Goal: Task Accomplishment & Management: Manage account settings

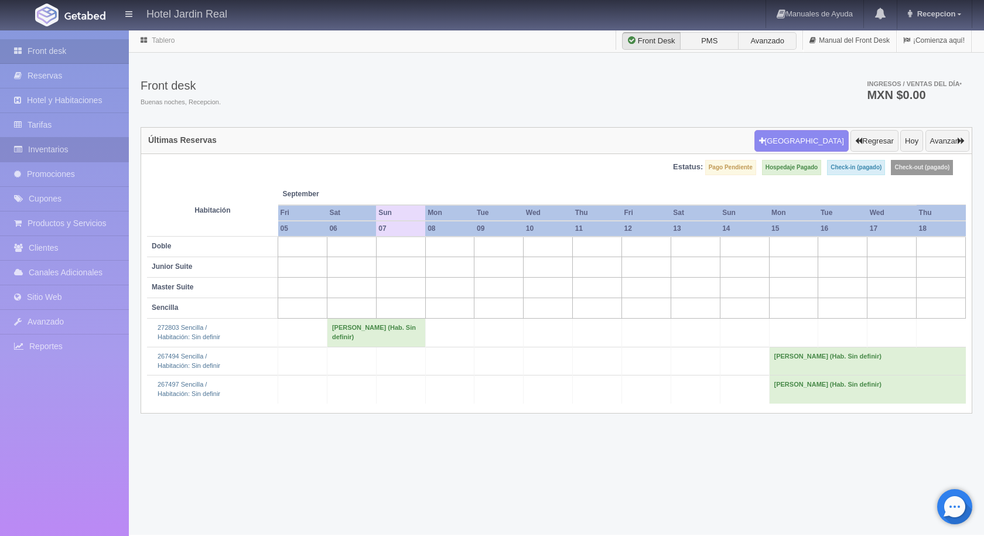
click at [56, 148] on link "Inventarios" at bounding box center [64, 150] width 129 height 24
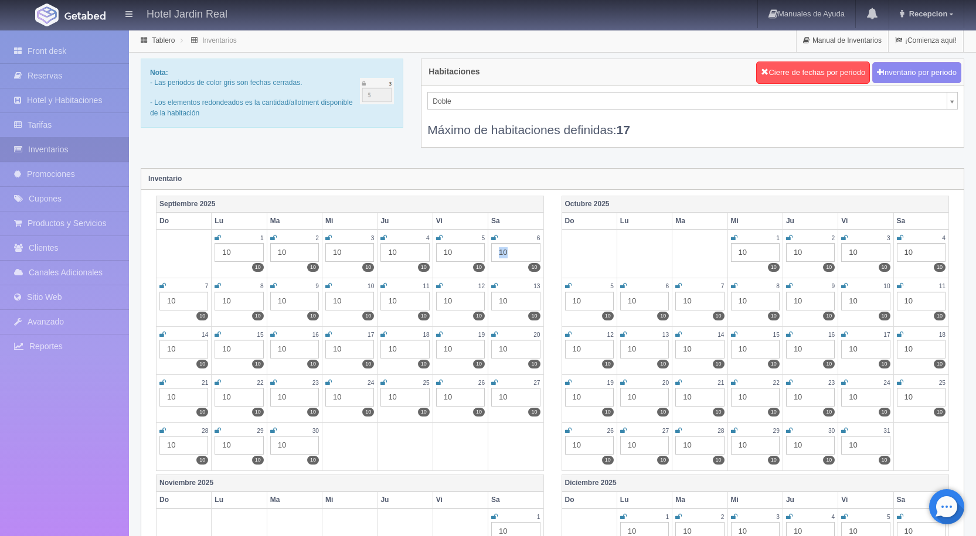
drag, startPoint x: 515, startPoint y: 248, endPoint x: 491, endPoint y: 249, distance: 24.0
click at [491, 249] on div "10" at bounding box center [515, 252] width 49 height 19
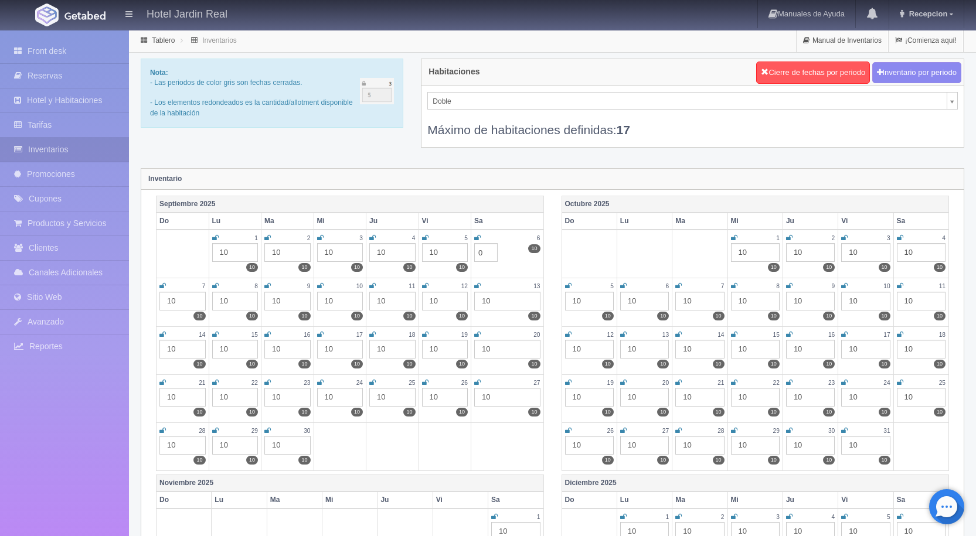
type input "0"
drag, startPoint x: 192, startPoint y: 298, endPoint x: 163, endPoint y: 299, distance: 28.1
click at [163, 299] on div "10" at bounding box center [182, 301] width 46 height 19
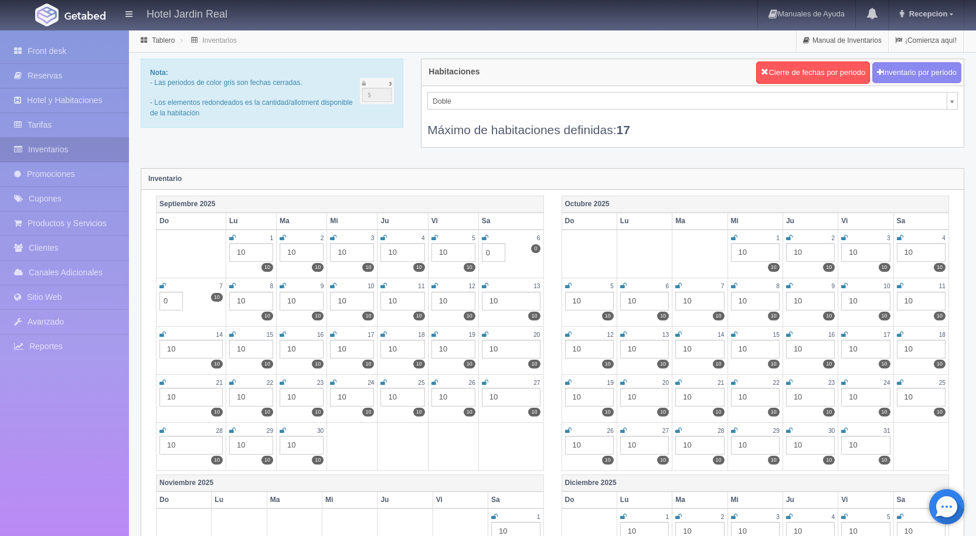
type input "0"
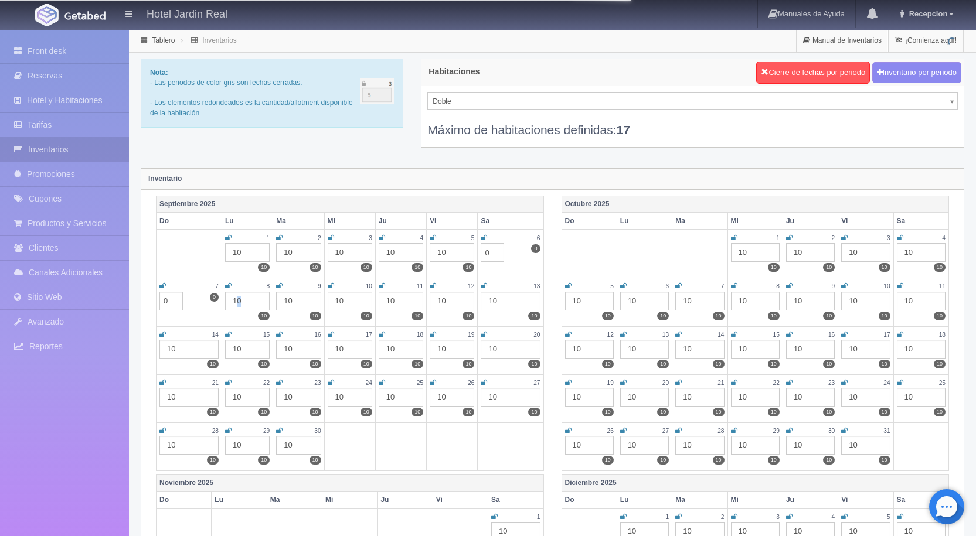
drag, startPoint x: 260, startPoint y: 303, endPoint x: 237, endPoint y: 302, distance: 22.3
click at [237, 302] on div "10" at bounding box center [247, 301] width 45 height 19
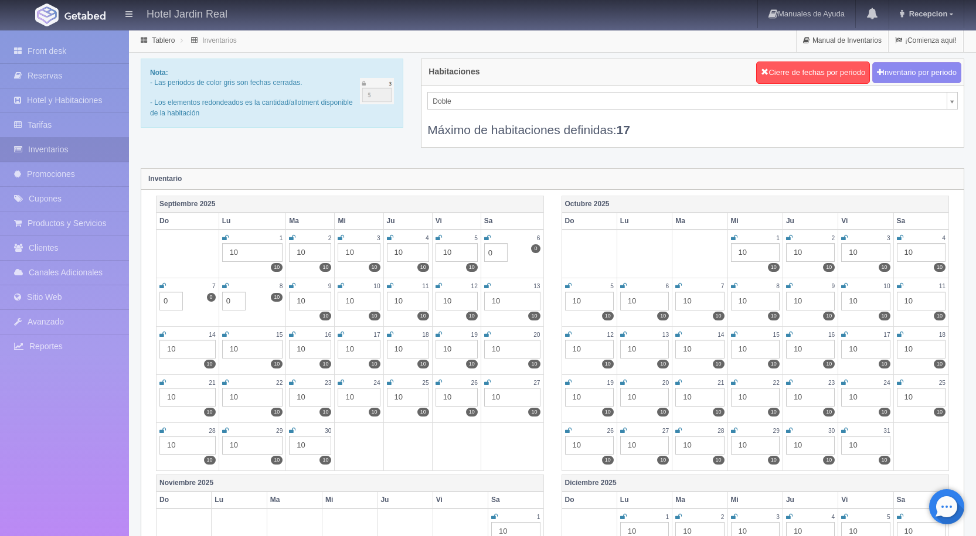
type input "0"
drag, startPoint x: 316, startPoint y: 294, endPoint x: 294, endPoint y: 298, distance: 22.2
click at [294, 298] on div "10" at bounding box center [310, 301] width 42 height 19
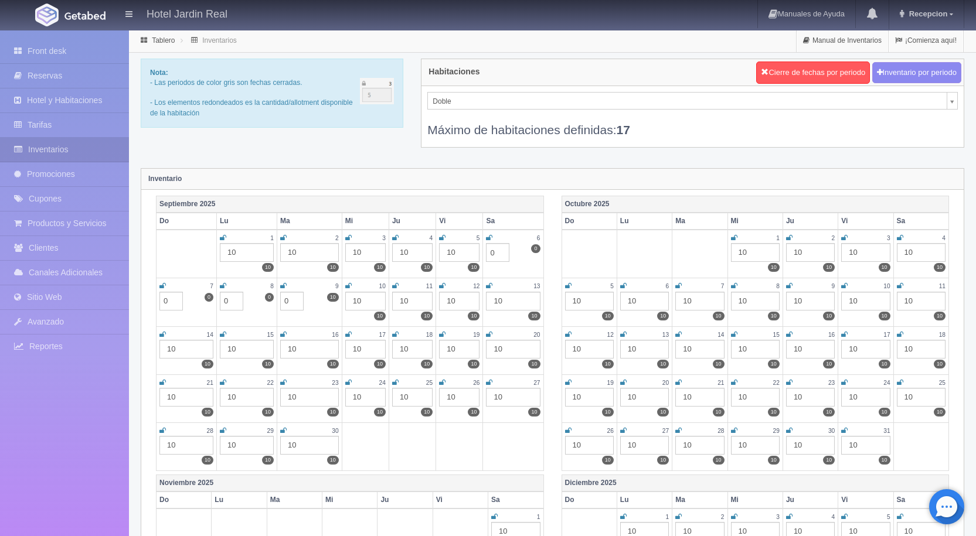
type input "0"
drag, startPoint x: 360, startPoint y: 297, endPoint x: 349, endPoint y: 297, distance: 11.1
click at [349, 297] on div "10" at bounding box center [365, 301] width 40 height 19
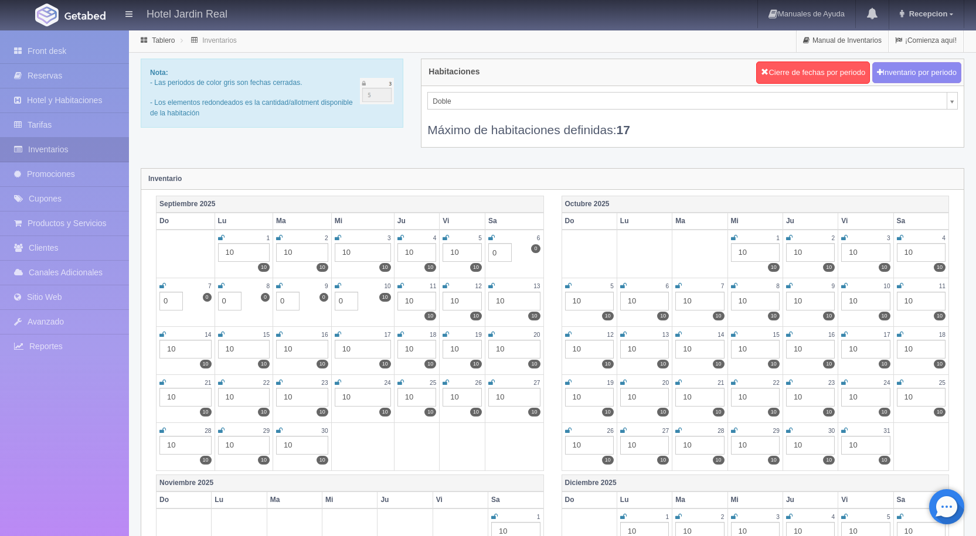
type input "0"
drag, startPoint x: 415, startPoint y: 299, endPoint x: 400, endPoint y: 299, distance: 15.8
click at [400, 299] on div "10" at bounding box center [416, 301] width 39 height 19
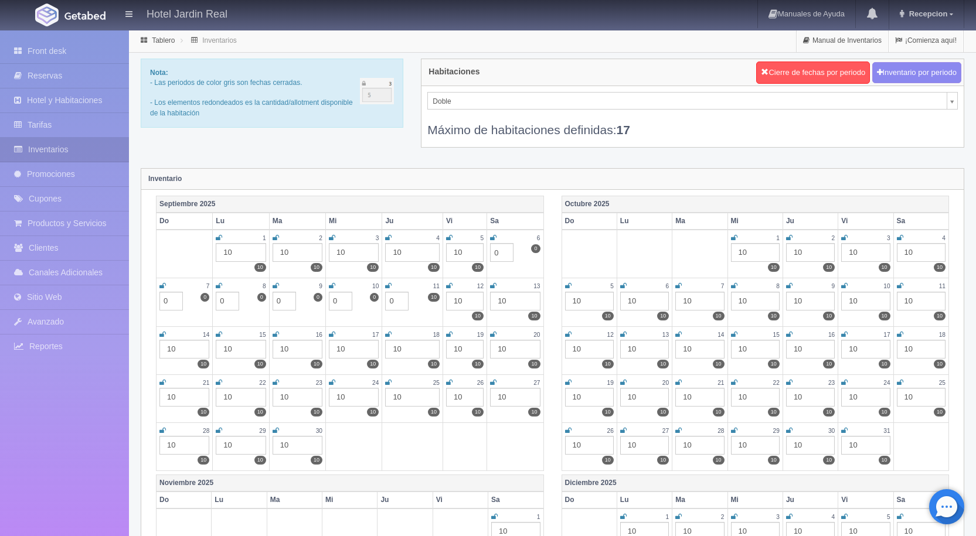
type input "0"
drag, startPoint x: 476, startPoint y: 302, endPoint x: 446, endPoint y: 301, distance: 29.9
click at [446, 301] on div "10" at bounding box center [464, 301] width 37 height 19
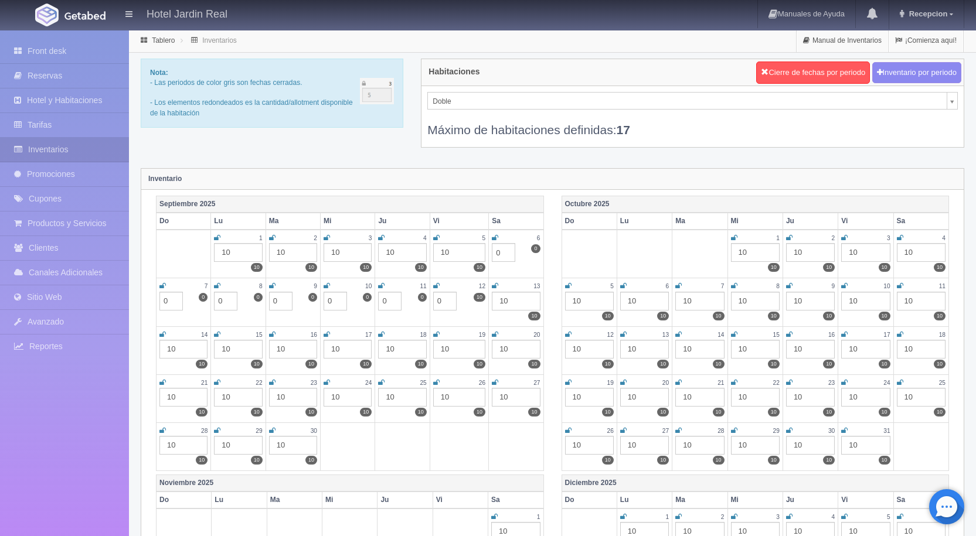
type input "0"
drag, startPoint x: 527, startPoint y: 302, endPoint x: 492, endPoint y: 301, distance: 35.8
click at [492, 301] on div "10" at bounding box center [516, 301] width 48 height 19
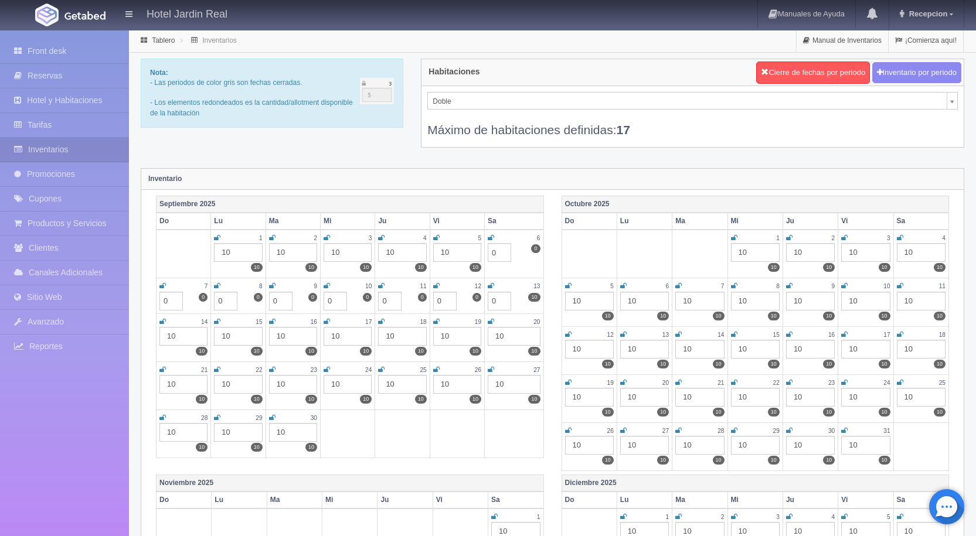
type input "0"
drag, startPoint x: 195, startPoint y: 332, endPoint x: 161, endPoint y: 335, distance: 34.7
click at [161, 335] on div "10" at bounding box center [183, 336] width 48 height 19
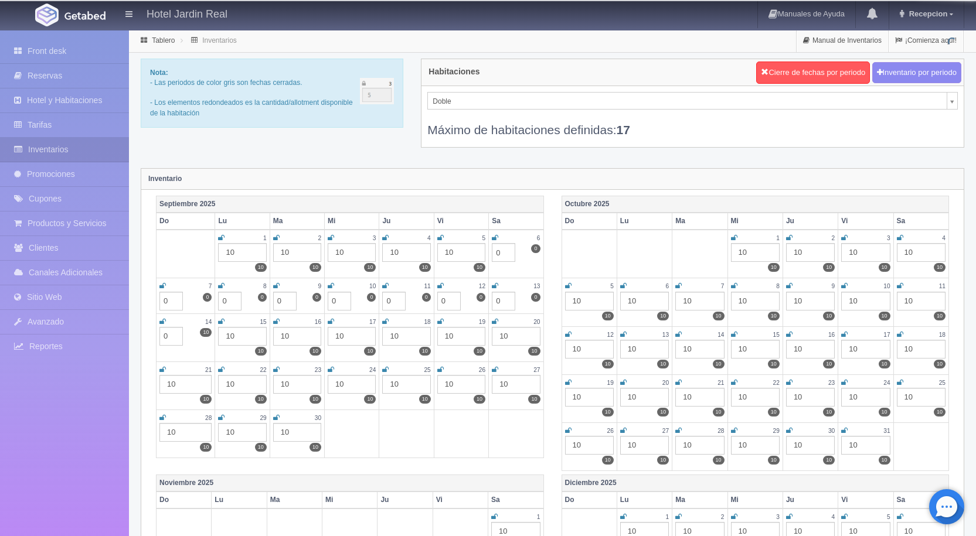
type input "0"
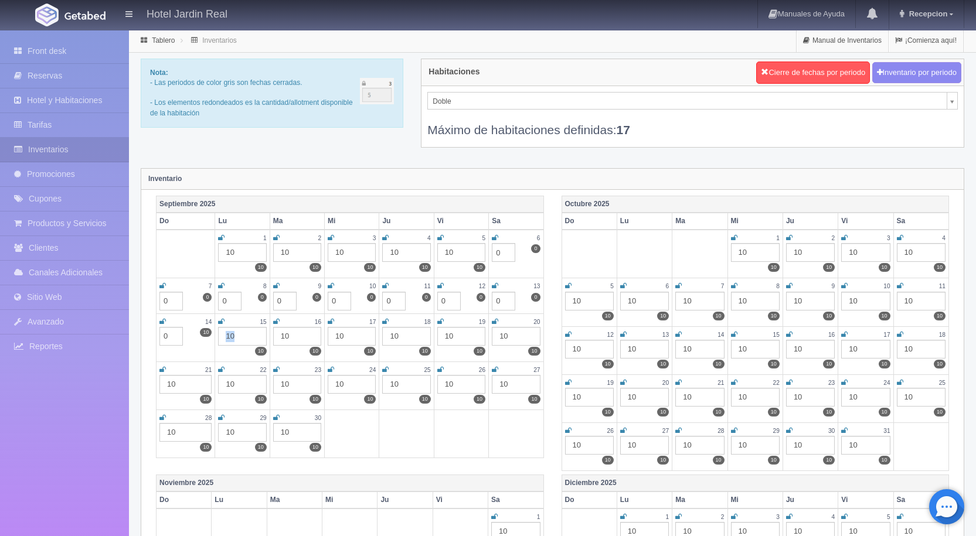
drag, startPoint x: 244, startPoint y: 338, endPoint x: 221, endPoint y: 337, distance: 22.9
click at [221, 337] on div "10" at bounding box center [242, 336] width 48 height 19
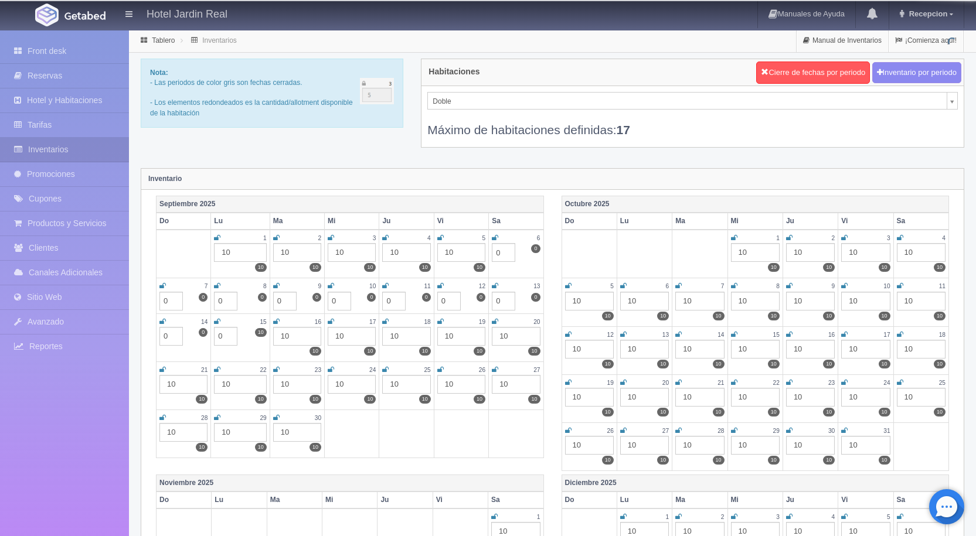
type input "0"
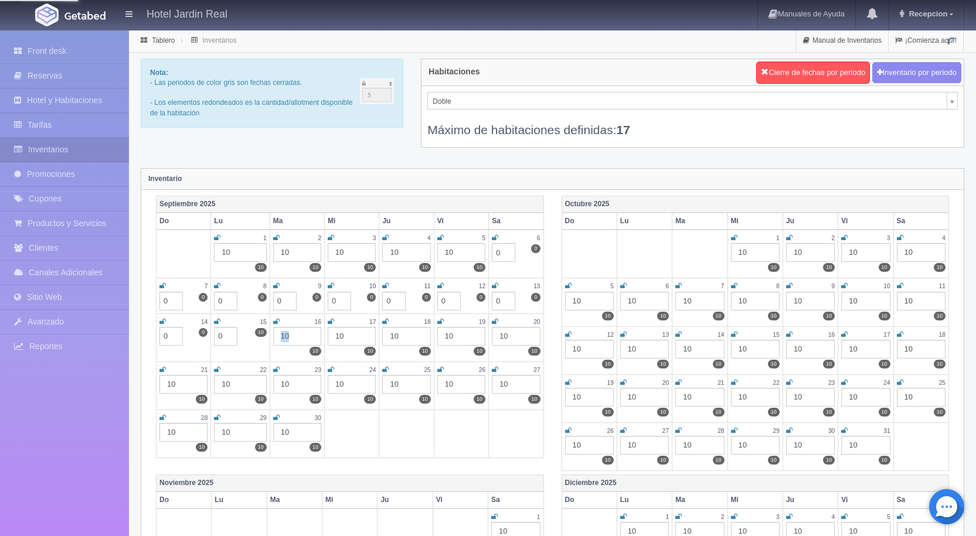
drag, startPoint x: 301, startPoint y: 332, endPoint x: 272, endPoint y: 332, distance: 28.1
click at [273, 332] on div "10" at bounding box center [297, 336] width 48 height 19
type input "0"
drag, startPoint x: 362, startPoint y: 332, endPoint x: 333, endPoint y: 333, distance: 28.1
click at [333, 333] on div "10" at bounding box center [352, 336] width 48 height 19
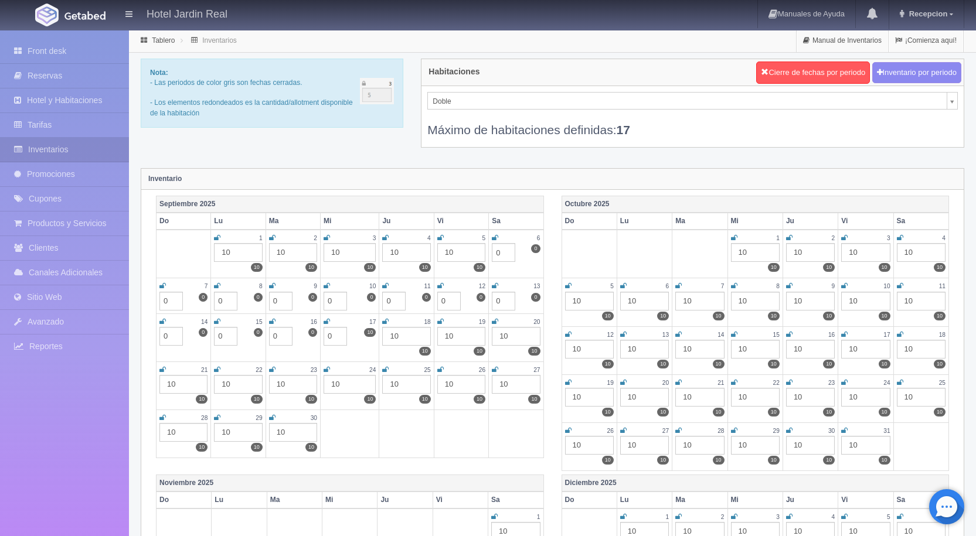
type input "0"
click at [449, 437] on td at bounding box center [461, 434] width 54 height 48
click at [493, 283] on icon at bounding box center [494, 285] width 6 height 7
click at [437, 282] on link at bounding box center [439, 286] width 6 height 10
click at [384, 282] on icon at bounding box center [383, 285] width 6 height 7
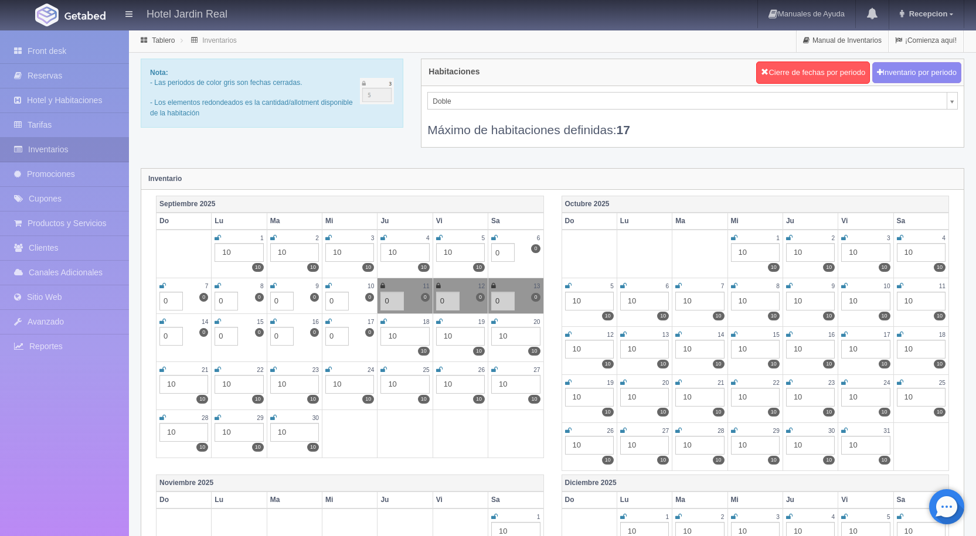
click at [328, 283] on icon at bounding box center [328, 285] width 6 height 7
drag, startPoint x: 273, startPoint y: 284, endPoint x: 262, endPoint y: 285, distance: 11.1
click at [272, 284] on icon at bounding box center [273, 285] width 6 height 7
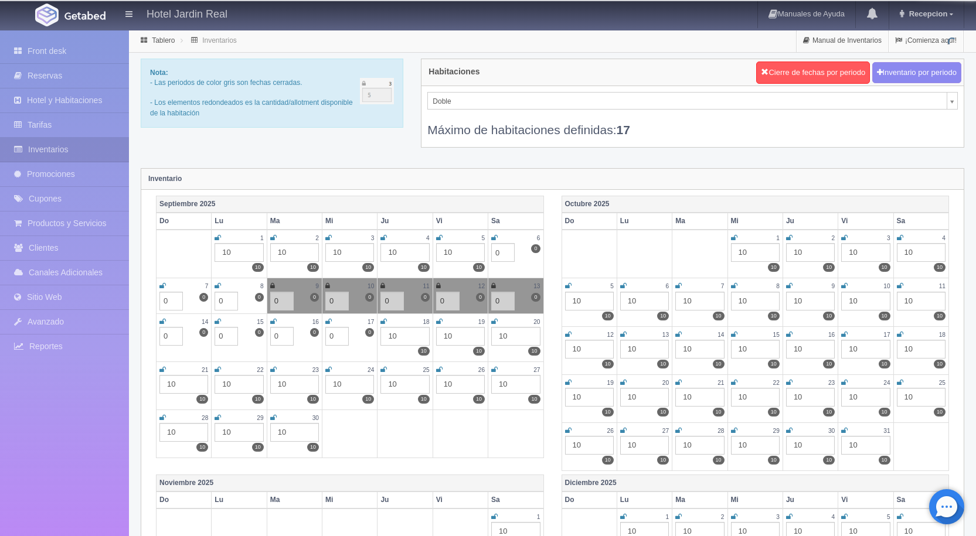
click at [219, 284] on icon at bounding box center [217, 285] width 6 height 7
click at [159, 284] on td "7 10 0 0" at bounding box center [183, 295] width 55 height 35
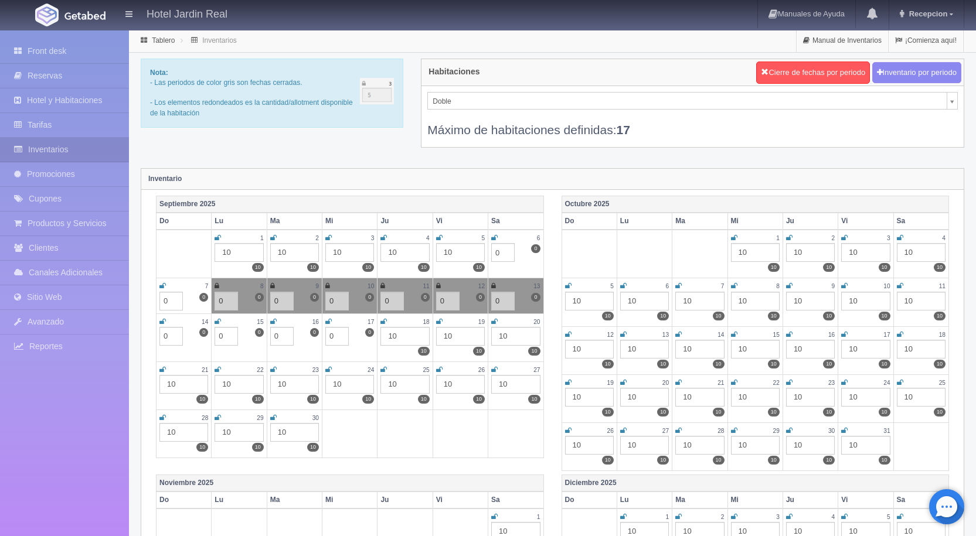
click at [217, 321] on icon at bounding box center [217, 321] width 6 height 7
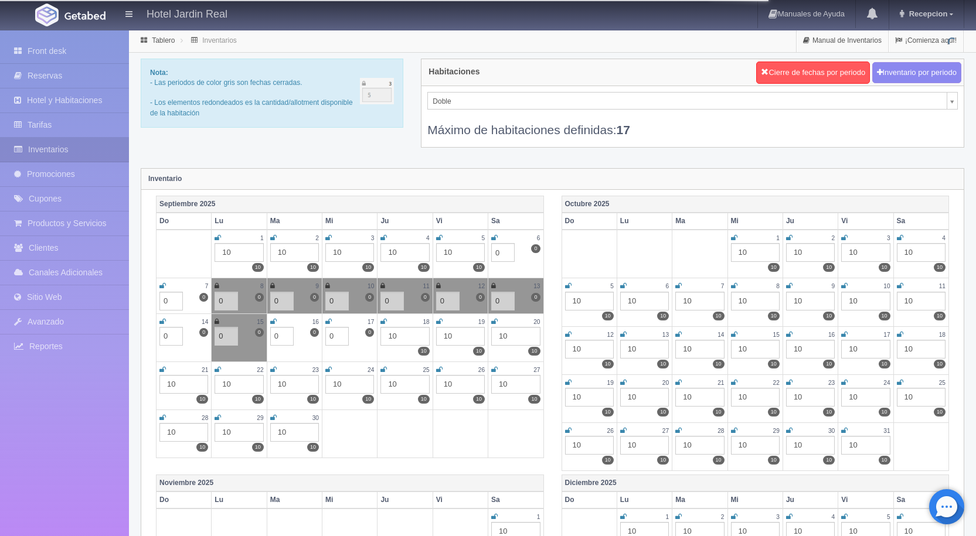
click at [162, 318] on icon at bounding box center [162, 321] width 6 height 7
click at [162, 283] on icon at bounding box center [162, 285] width 6 height 7
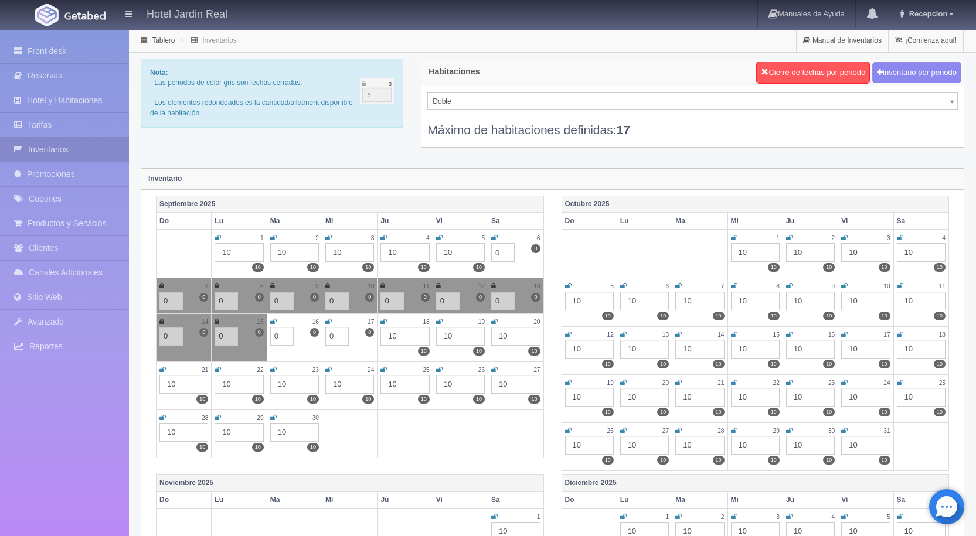
click at [272, 319] on icon at bounding box center [273, 321] width 6 height 7
click at [271, 320] on icon at bounding box center [272, 321] width 5 height 7
drag, startPoint x: 281, startPoint y: 335, endPoint x: 269, endPoint y: 337, distance: 12.4
click at [269, 337] on td "16 10 0 0" at bounding box center [294, 337] width 55 height 48
type input "4"
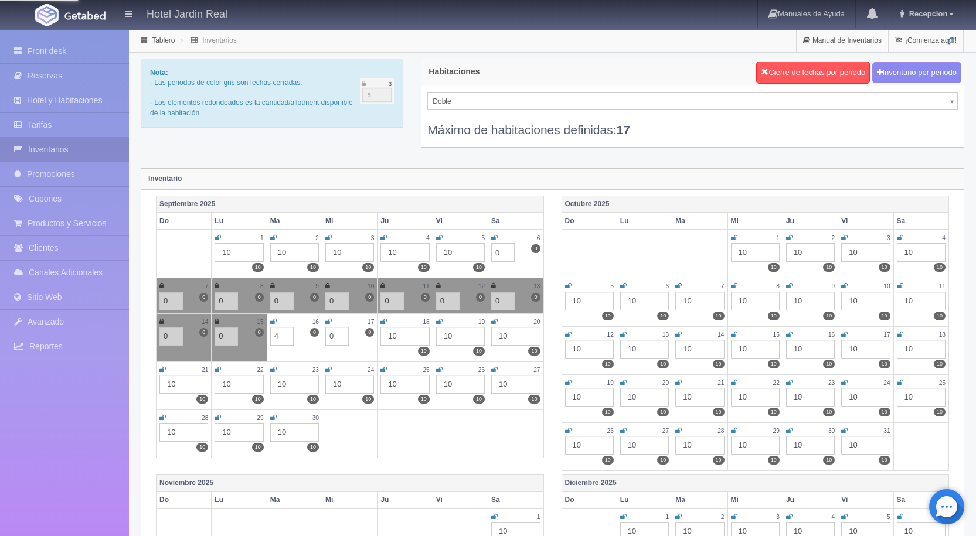
click at [549, 196] on div "Septiembre 2025 Do Lu Ma Mi Ju Vi Sa 1 10 10 2 10 10 3 10 10 4 10 10 5 10 10 6 …" at bounding box center [349, 329] width 405 height 266
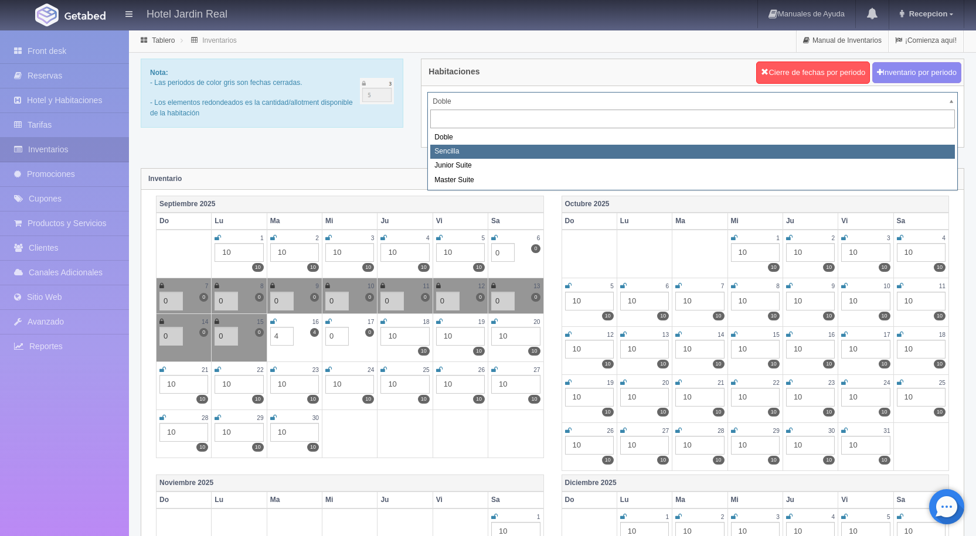
select select "1964"
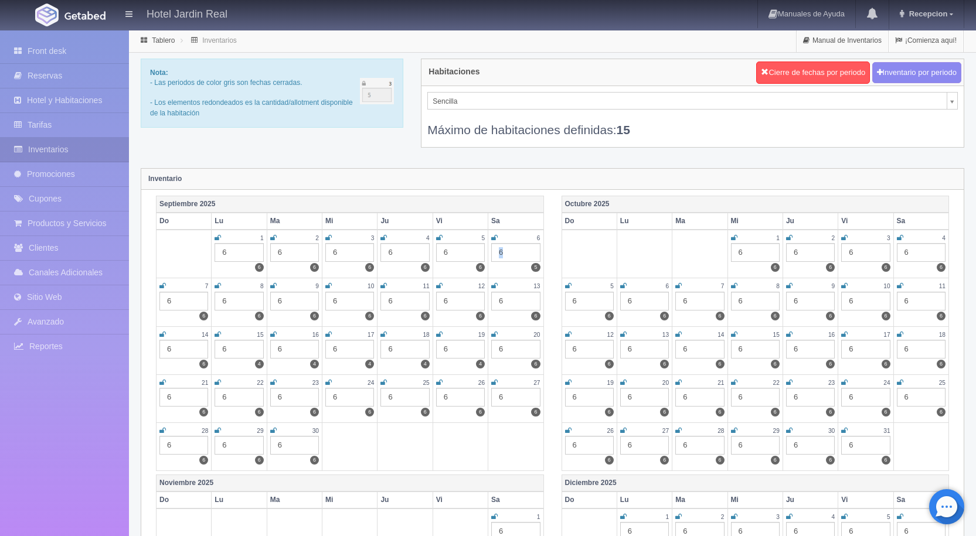
drag, startPoint x: 516, startPoint y: 250, endPoint x: 491, endPoint y: 253, distance: 24.8
click at [491, 253] on div "6" at bounding box center [515, 252] width 49 height 19
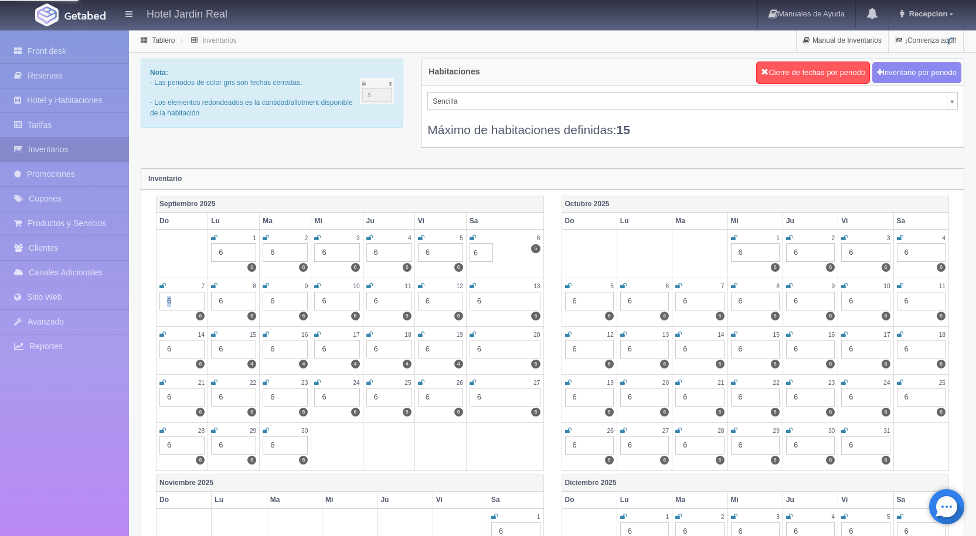
click at [157, 299] on td "7 6 6" at bounding box center [182, 302] width 52 height 48
click at [238, 296] on div "6" at bounding box center [233, 301] width 45 height 19
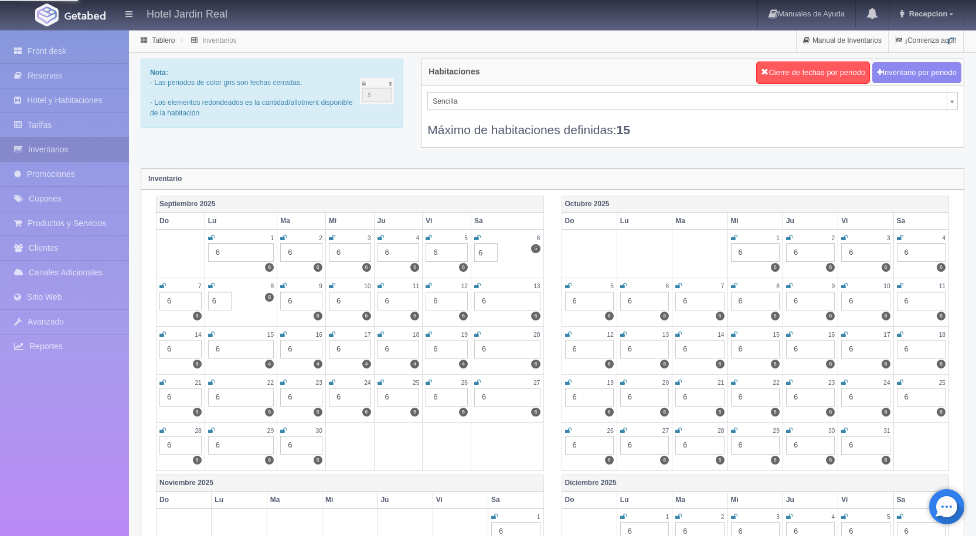
click at [176, 301] on div "6" at bounding box center [180, 301] width 42 height 19
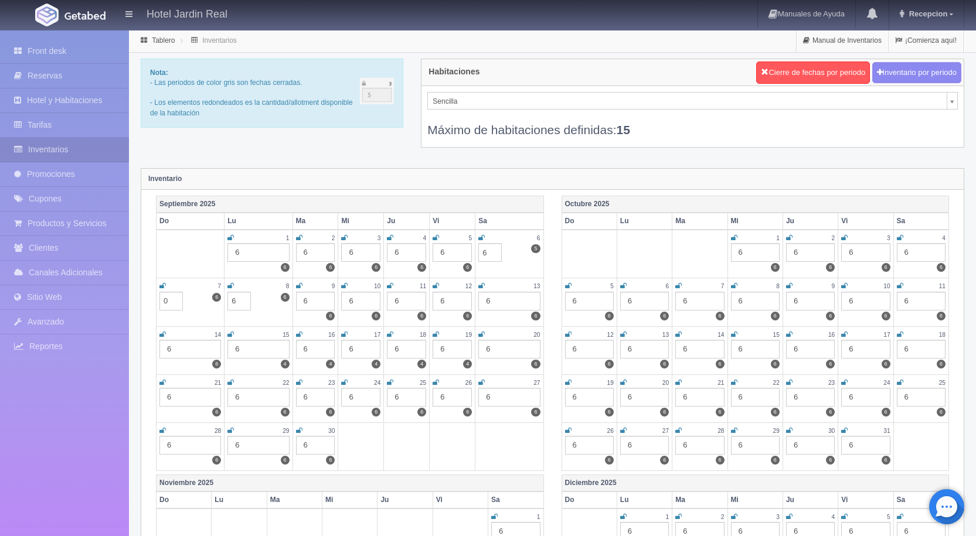
type input "0"
drag, startPoint x: 239, startPoint y: 298, endPoint x: 230, endPoint y: 301, distance: 9.5
click at [230, 301] on input "6" at bounding box center [238, 301] width 23 height 19
type input "0"
drag, startPoint x: 311, startPoint y: 298, endPoint x: 296, endPoint y: 299, distance: 14.8
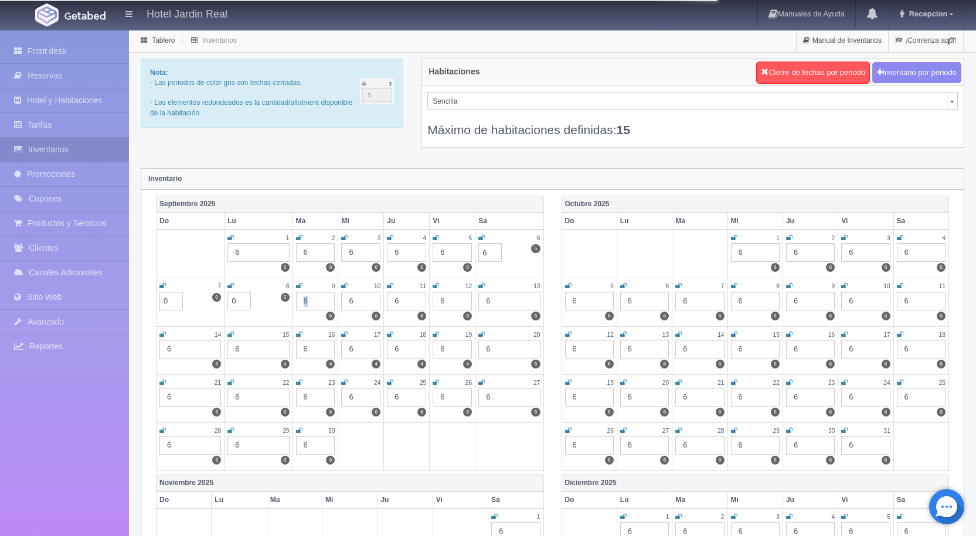
click at [296, 299] on div "6" at bounding box center [315, 301] width 39 height 19
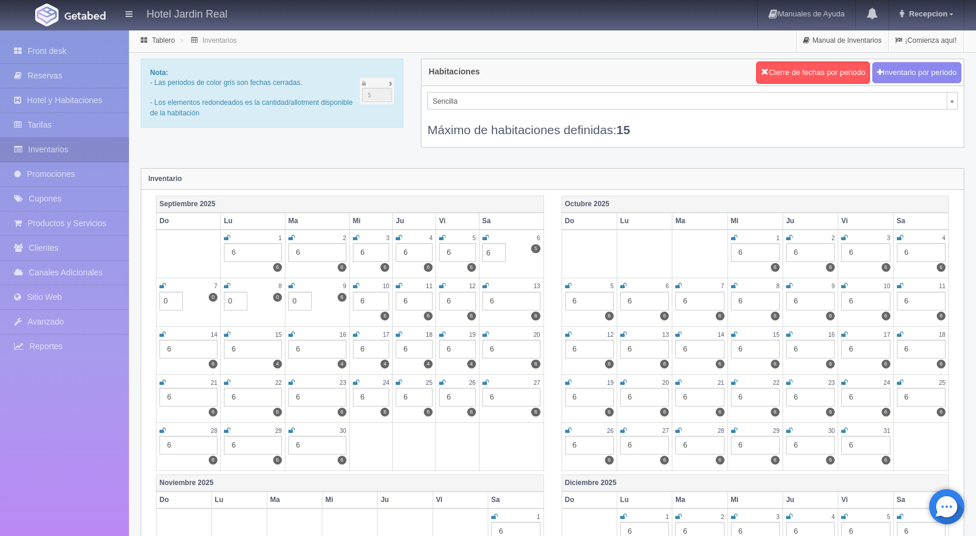
type input "0"
drag, startPoint x: 376, startPoint y: 302, endPoint x: 353, endPoint y: 304, distance: 23.0
click at [353, 304] on div "6" at bounding box center [371, 301] width 37 height 19
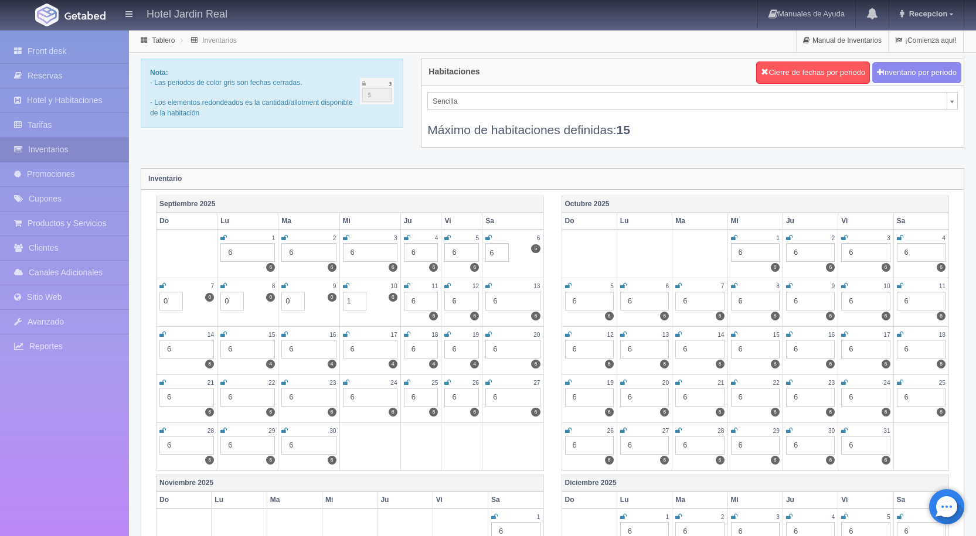
type input "1"
drag, startPoint x: 424, startPoint y: 299, endPoint x: 404, endPoint y: 299, distance: 19.9
click at [404, 299] on div "6" at bounding box center [421, 301] width 35 height 19
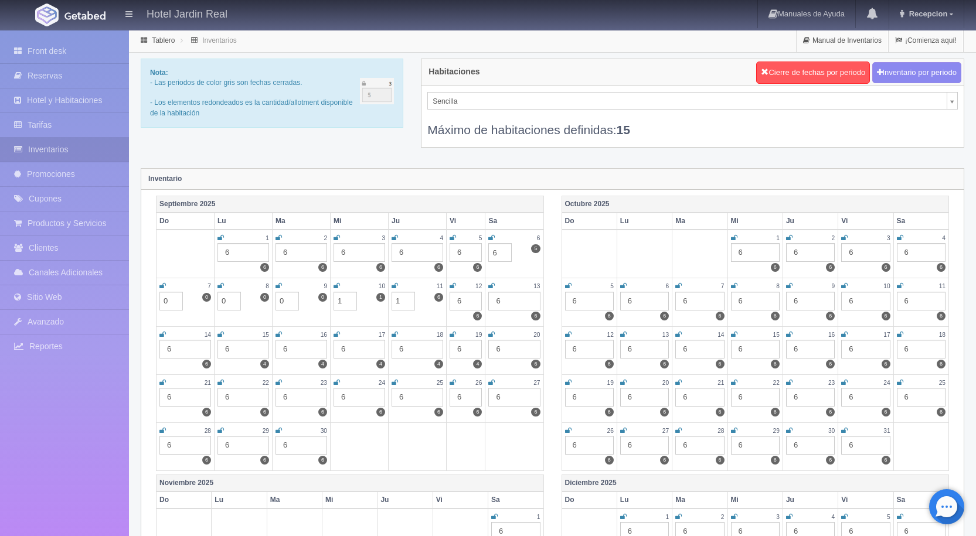
type input "1"
drag, startPoint x: 469, startPoint y: 302, endPoint x: 448, endPoint y: 299, distance: 20.6
click at [446, 300] on td "12 6 6" at bounding box center [465, 302] width 39 height 48
drag, startPoint x: 519, startPoint y: 299, endPoint x: 496, endPoint y: 301, distance: 22.9
click at [496, 301] on div "6" at bounding box center [514, 301] width 52 height 19
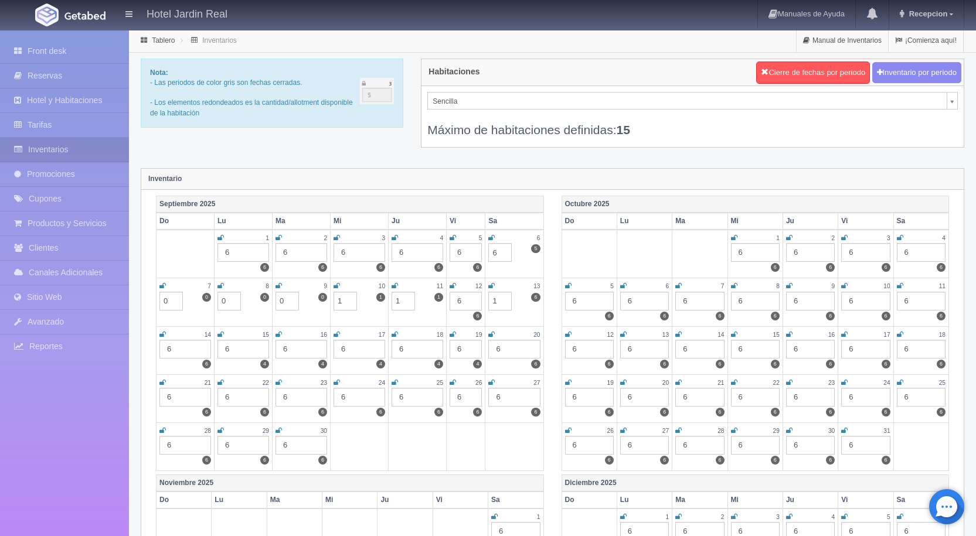
type input "1"
drag, startPoint x: 466, startPoint y: 299, endPoint x: 454, endPoint y: 296, distance: 12.5
click at [447, 298] on td "12 6 6" at bounding box center [465, 302] width 39 height 48
click at [475, 301] on div "6" at bounding box center [465, 301] width 32 height 19
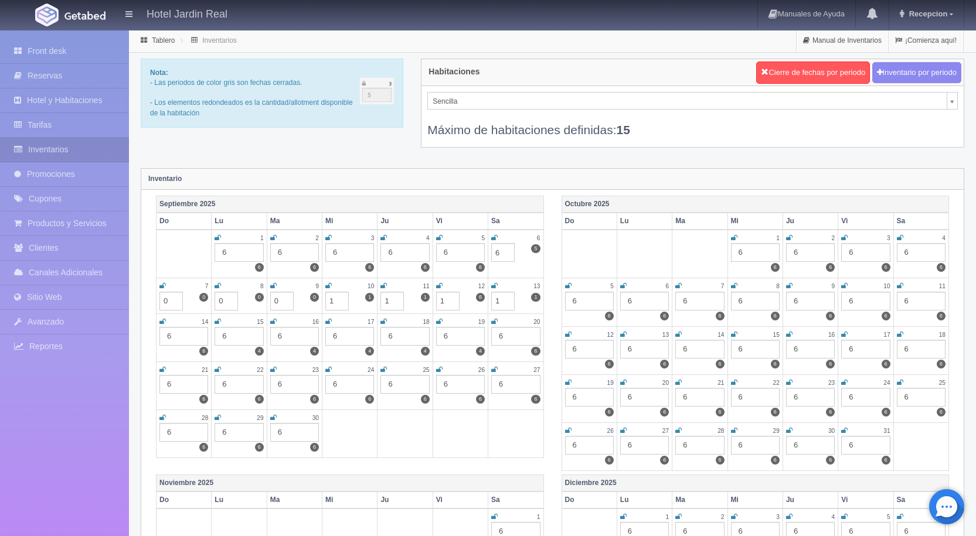
type input "1"
drag, startPoint x: 182, startPoint y: 335, endPoint x: 165, endPoint y: 335, distance: 17.6
click at [165, 335] on div "6" at bounding box center [183, 336] width 49 height 19
type input "1"
drag, startPoint x: 245, startPoint y: 329, endPoint x: 216, endPoint y: 329, distance: 29.3
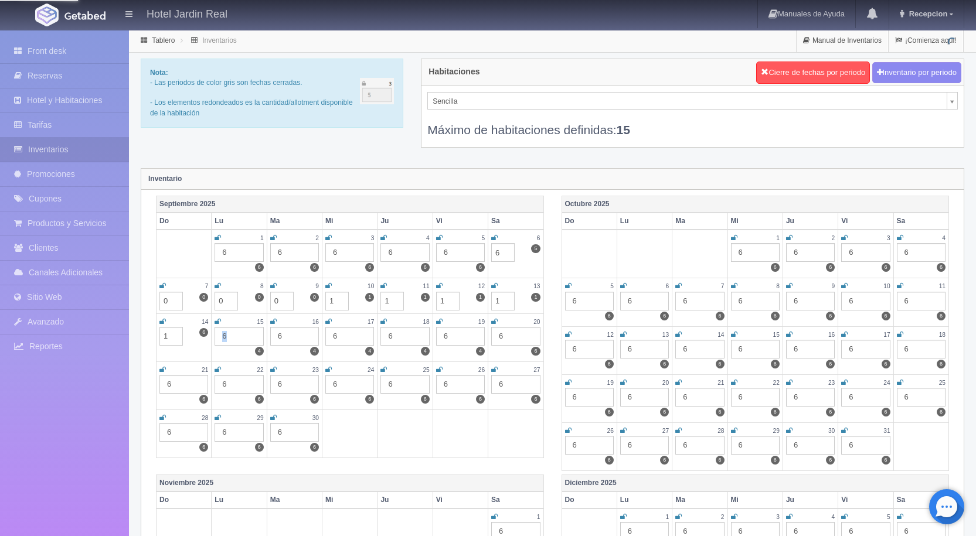
click at [216, 329] on div "6" at bounding box center [238, 336] width 49 height 19
type input "1"
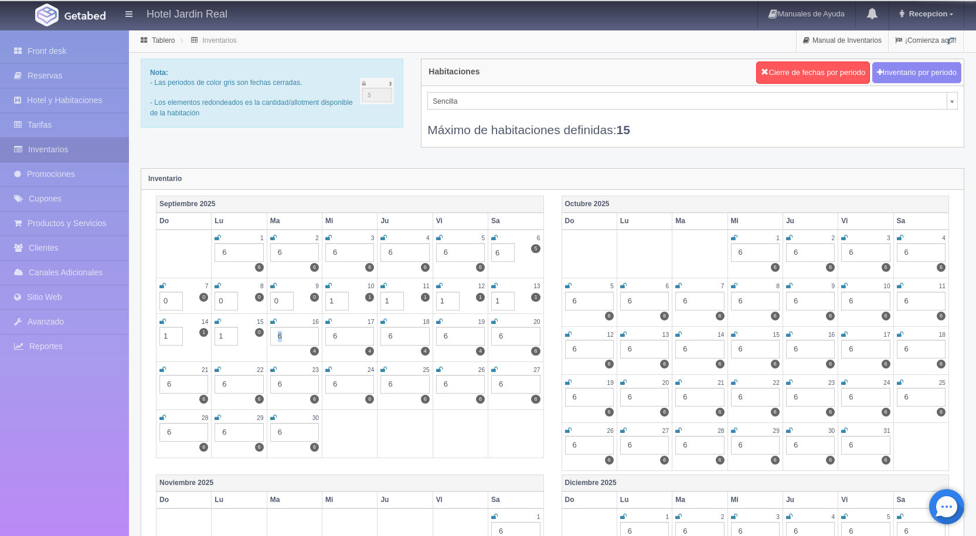
drag, startPoint x: 286, startPoint y: 327, endPoint x: 269, endPoint y: 334, distance: 18.4
click at [269, 334] on td "16 6 4" at bounding box center [294, 337] width 55 height 48
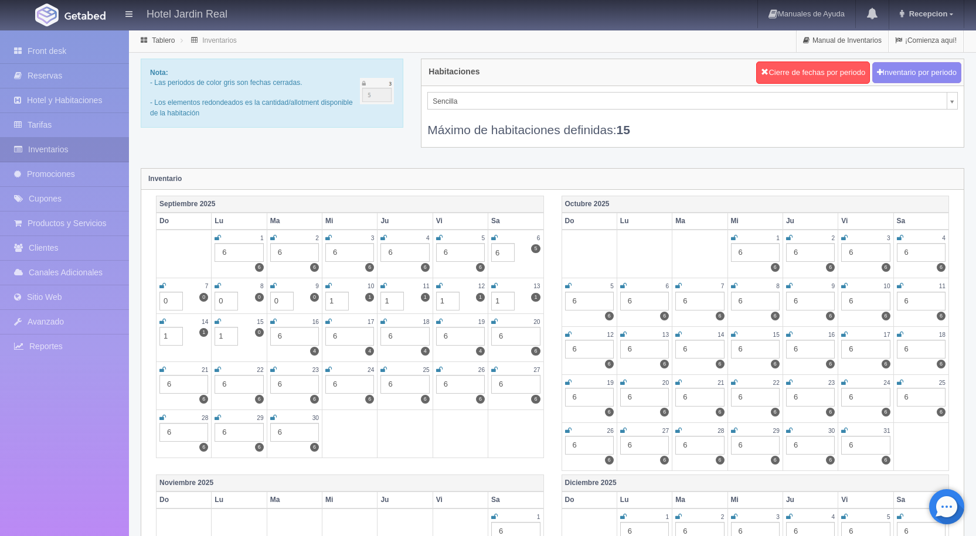
click at [161, 284] on icon at bounding box center [162, 285] width 6 height 7
click at [220, 284] on icon at bounding box center [217, 285] width 6 height 7
click at [272, 285] on icon at bounding box center [273, 285] width 6 height 7
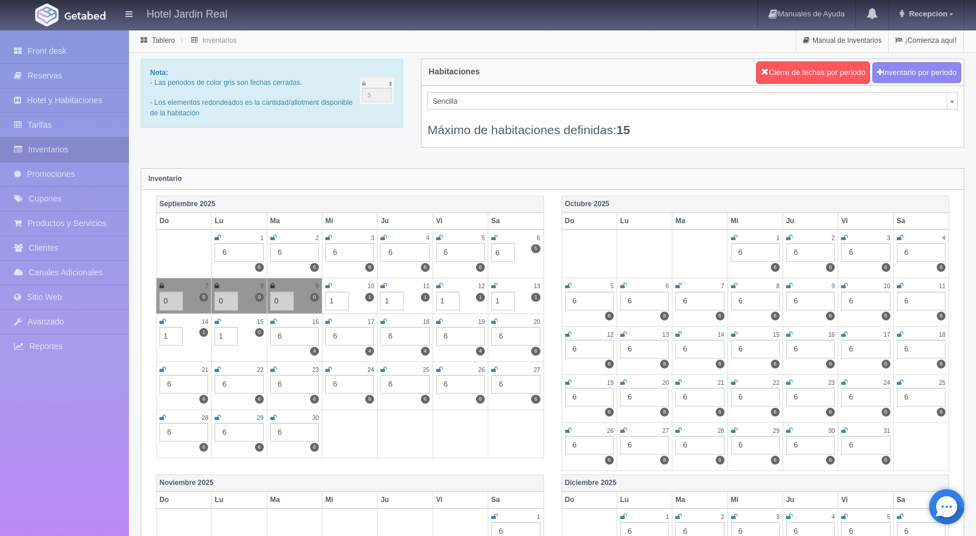
click at [326, 284] on icon at bounding box center [328, 285] width 6 height 7
click at [550, 251] on div "Septiembre 2025 Do Lu Ma Mi Ju Vi Sa 1 6 6 2 6 6 3 6 6 4 6 6 5 6 6 6 6 5 6 7 6 …" at bounding box center [349, 329] width 405 height 266
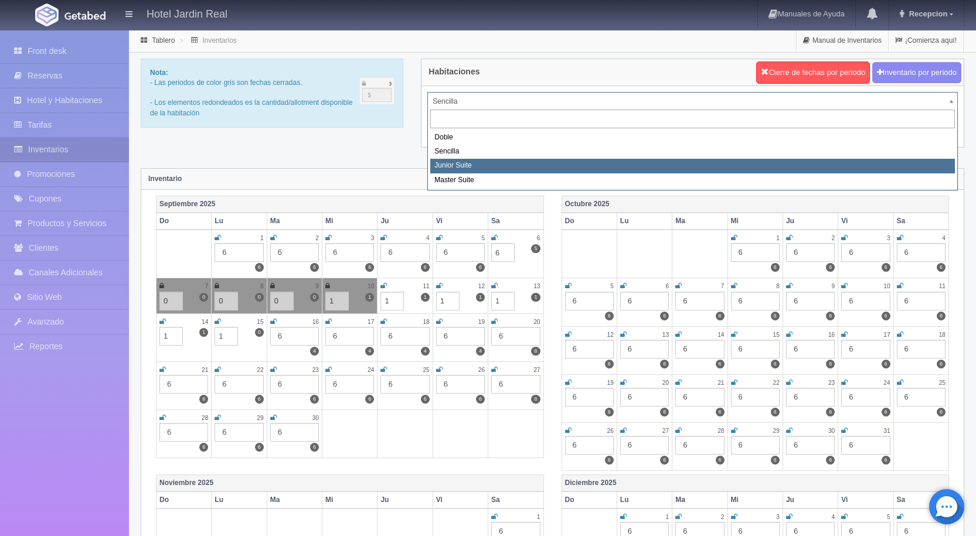
select select "1965"
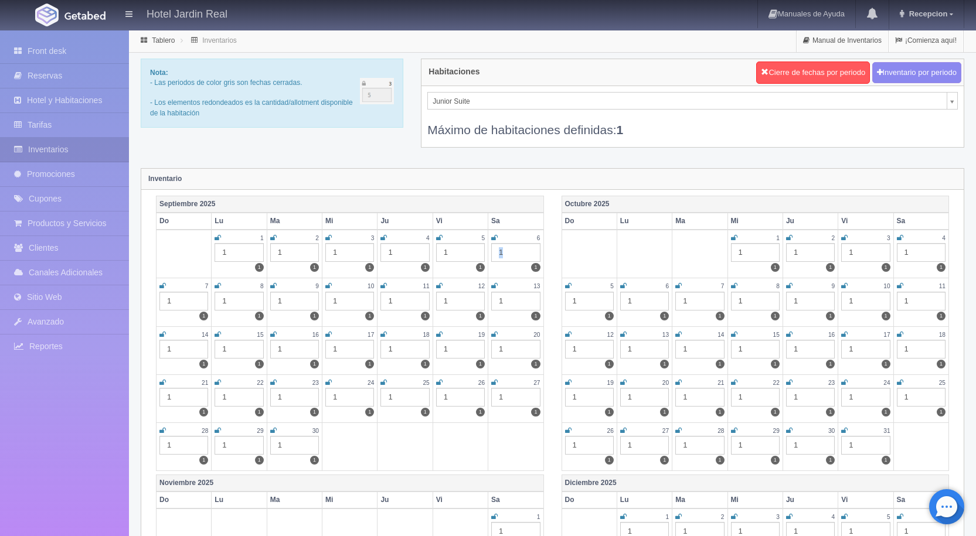
drag, startPoint x: 509, startPoint y: 252, endPoint x: 495, endPoint y: 254, distance: 14.8
click at [495, 254] on div "1" at bounding box center [515, 252] width 49 height 19
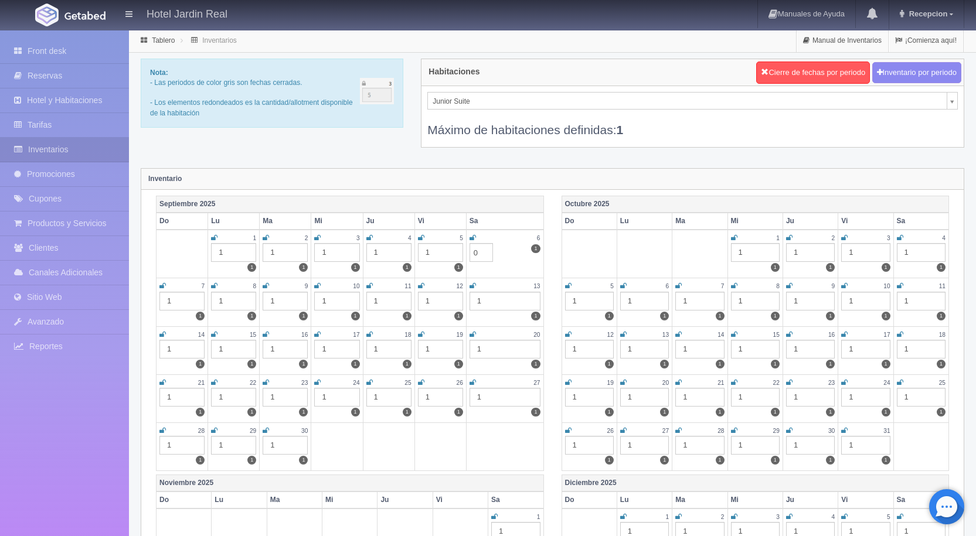
type input "0"
drag, startPoint x: 183, startPoint y: 299, endPoint x: 165, endPoint y: 301, distance: 18.3
click at [165, 301] on div "1" at bounding box center [181, 301] width 45 height 19
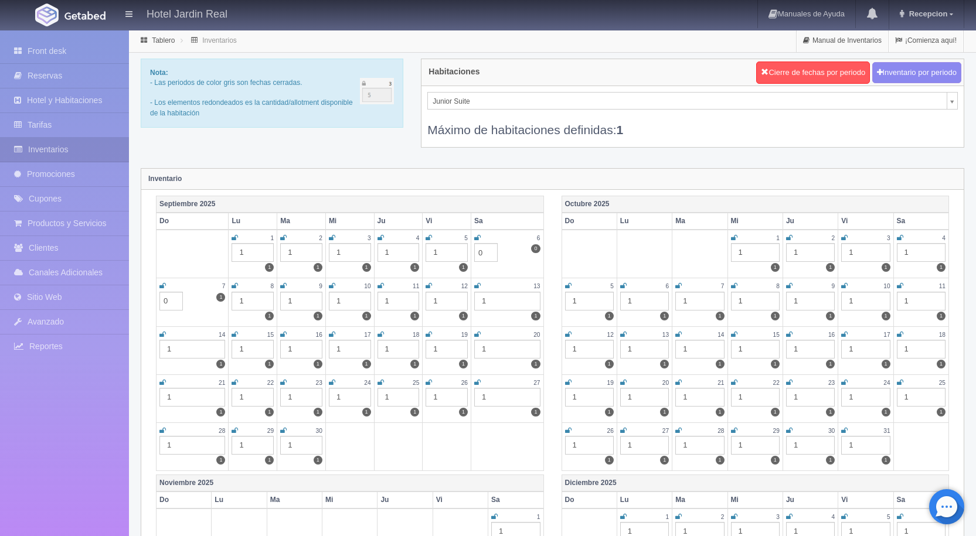
type input "0"
drag, startPoint x: 252, startPoint y: 300, endPoint x: 240, endPoint y: 301, distance: 12.4
click at [240, 301] on div "1" at bounding box center [252, 301] width 42 height 19
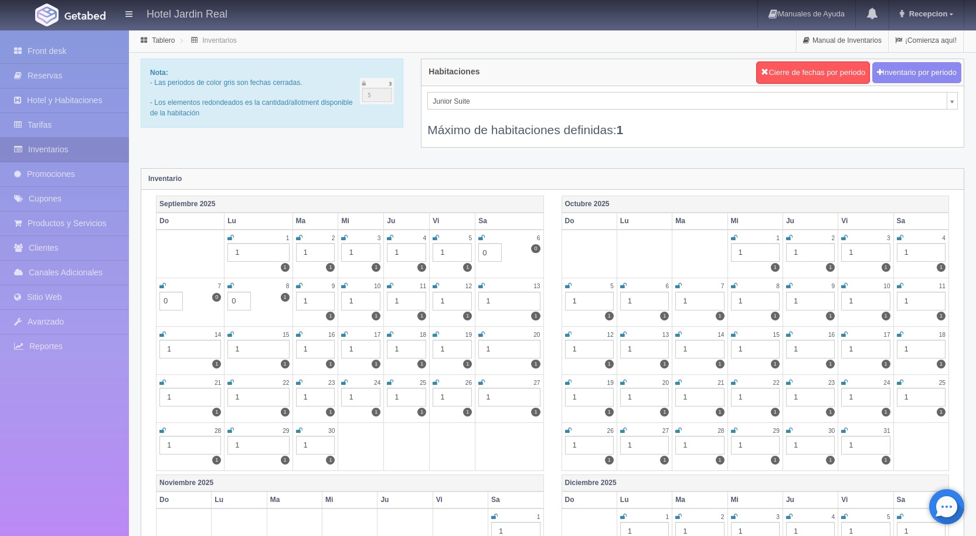
type input "0"
drag, startPoint x: 320, startPoint y: 300, endPoint x: 296, endPoint y: 302, distance: 24.1
click at [296, 302] on div "1" at bounding box center [315, 301] width 39 height 19
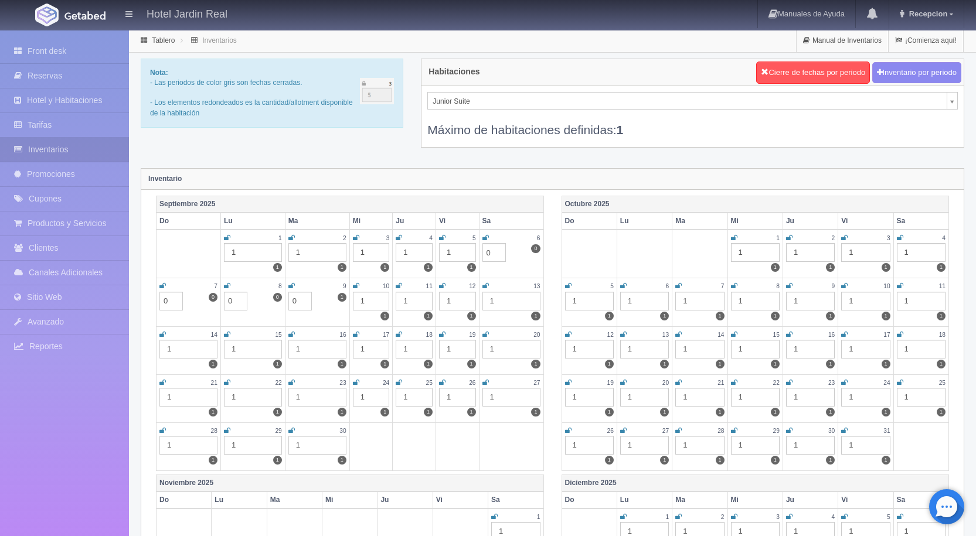
type input "0"
drag, startPoint x: 371, startPoint y: 297, endPoint x: 353, endPoint y: 301, distance: 18.6
click at [353, 301] on div "1" at bounding box center [371, 301] width 37 height 19
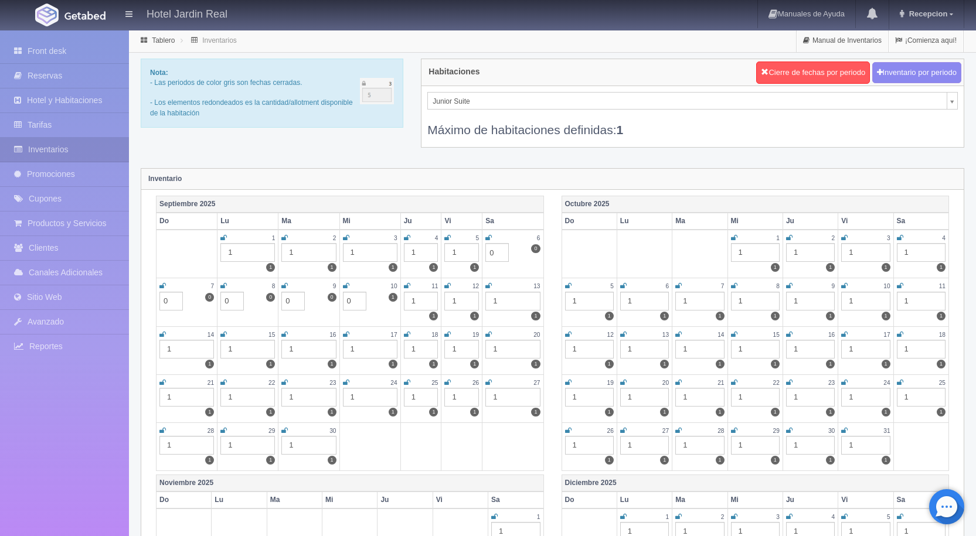
type input "0"
click at [489, 236] on icon at bounding box center [488, 237] width 6 height 7
click at [345, 282] on icon at bounding box center [346, 285] width 6 height 7
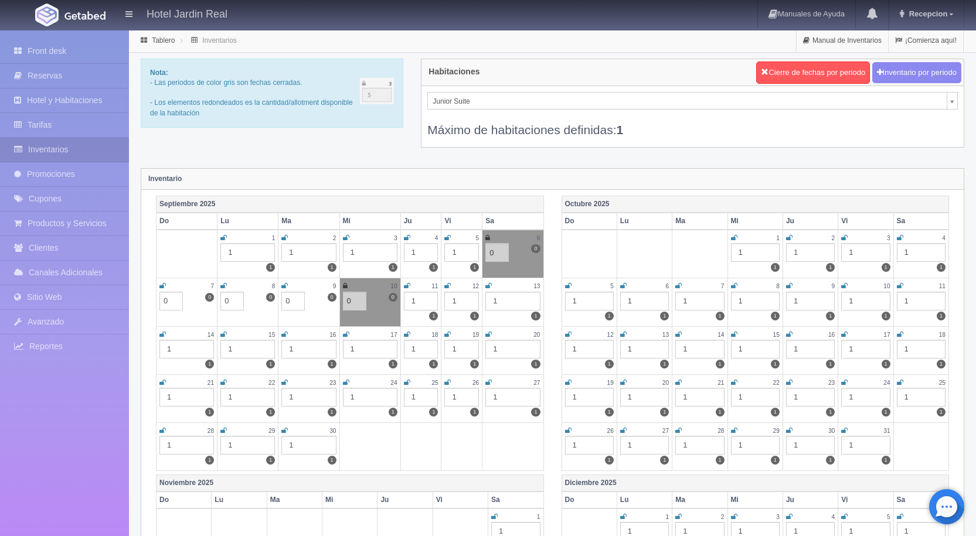
click at [283, 284] on icon at bounding box center [284, 285] width 6 height 7
click at [222, 284] on icon at bounding box center [223, 285] width 6 height 7
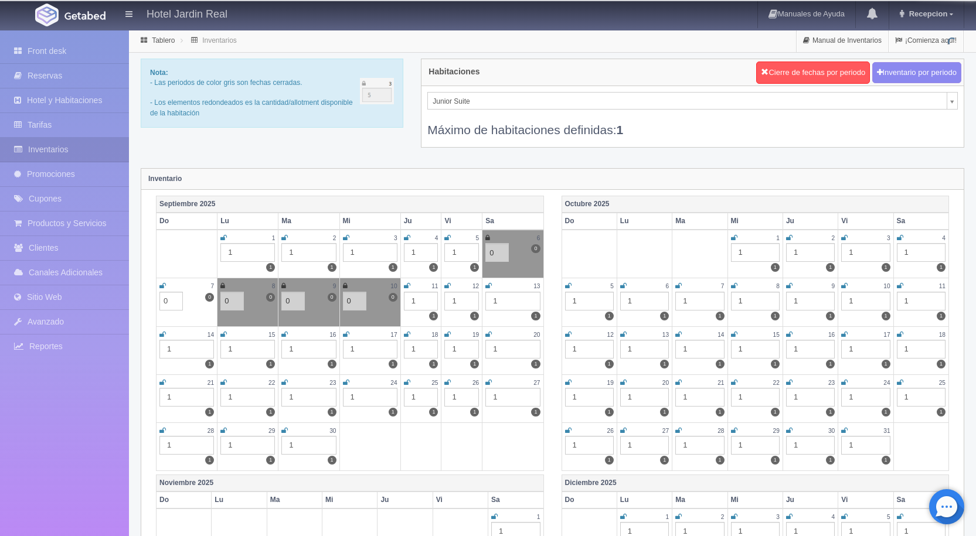
click at [162, 281] on link at bounding box center [162, 286] width 6 height 10
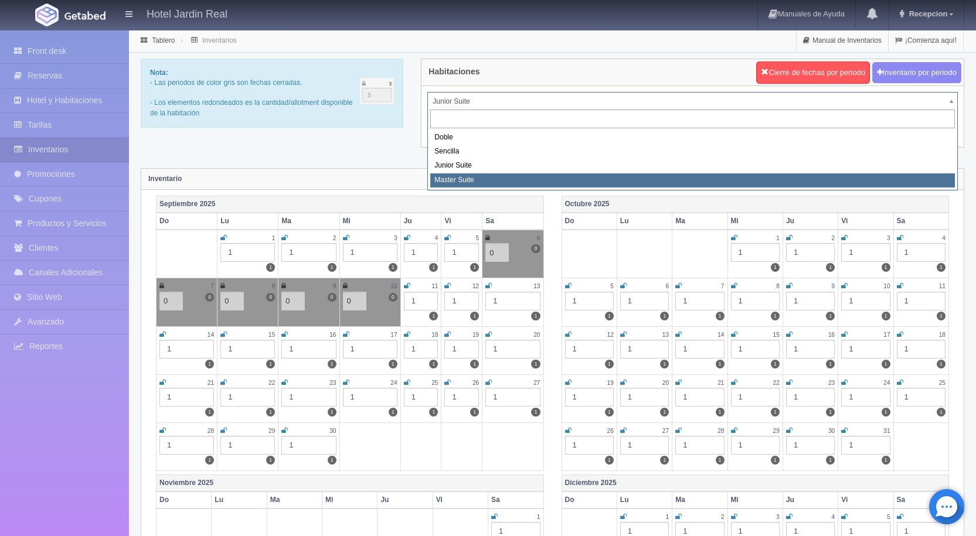
select select "1966"
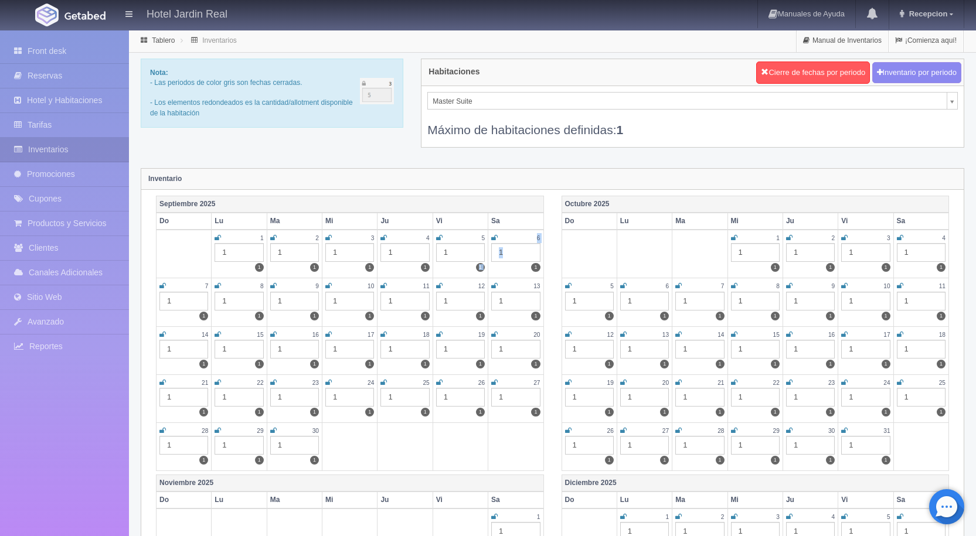
drag, startPoint x: 510, startPoint y: 248, endPoint x: 487, endPoint y: 251, distance: 23.0
click at [487, 251] on tr "1 1 1 2 1 1 3 1 1 4 1 1 5 1 1 6 1 1" at bounding box center [349, 254] width 387 height 49
click at [494, 234] on icon at bounding box center [494, 237] width 6 height 7
drag, startPoint x: 506, startPoint y: 251, endPoint x: 492, endPoint y: 251, distance: 14.1
click at [492, 251] on div "1" at bounding box center [515, 252] width 49 height 19
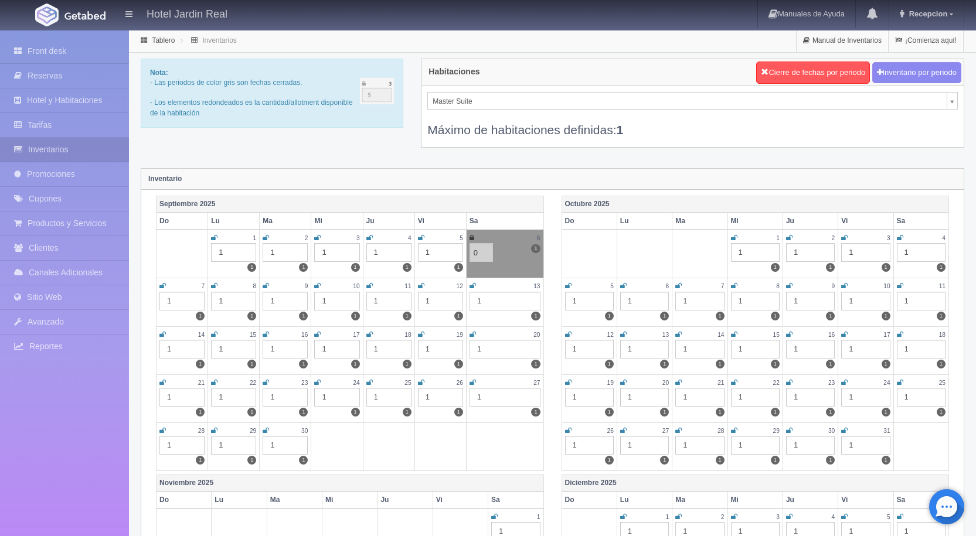
type input "0"
click at [516, 220] on th "Sa" at bounding box center [504, 221] width 77 height 17
drag, startPoint x: 169, startPoint y: 297, endPoint x: 159, endPoint y: 297, distance: 10.0
click at [159, 297] on td "7 1 1" at bounding box center [182, 302] width 52 height 48
drag, startPoint x: 229, startPoint y: 298, endPoint x: 210, endPoint y: 298, distance: 18.7
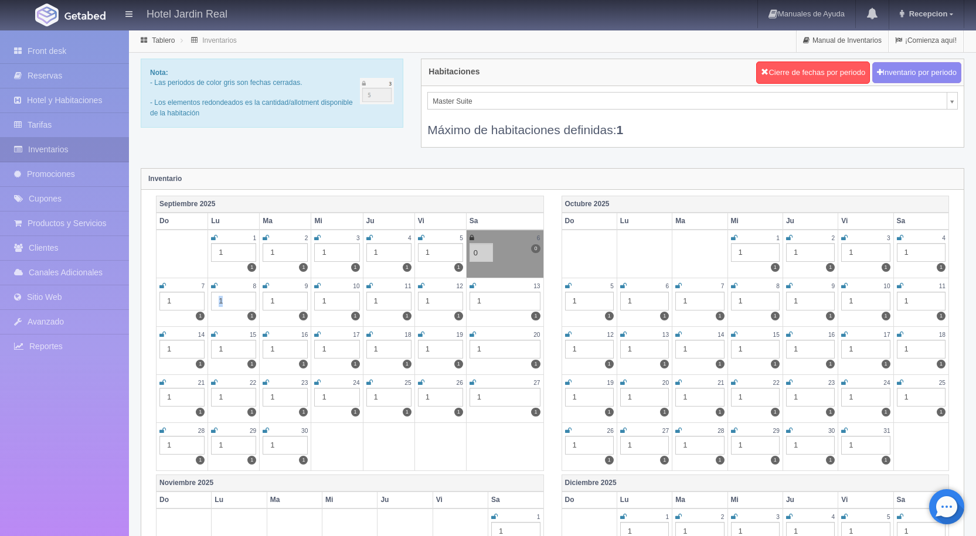
click at [210, 298] on td "8 1 1" at bounding box center [234, 302] width 52 height 48
drag, startPoint x: 179, startPoint y: 302, endPoint x: 164, endPoint y: 300, distance: 14.8
click at [164, 300] on div "1" at bounding box center [181, 301] width 45 height 19
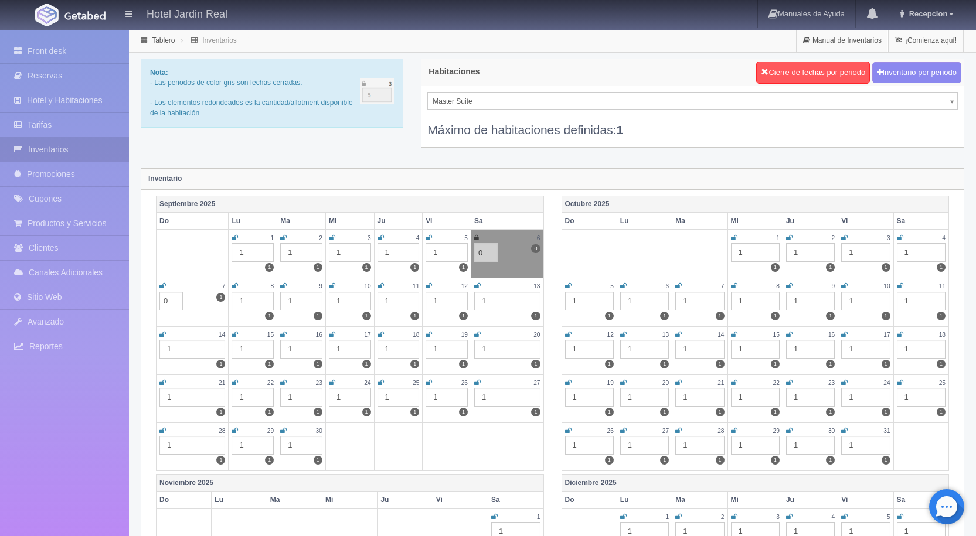
type input "0"
click at [229, 300] on td "8 1 1" at bounding box center [253, 302] width 49 height 48
drag, startPoint x: 306, startPoint y: 298, endPoint x: 282, endPoint y: 301, distance: 23.6
click at [282, 301] on div "1" at bounding box center [301, 301] width 42 height 19
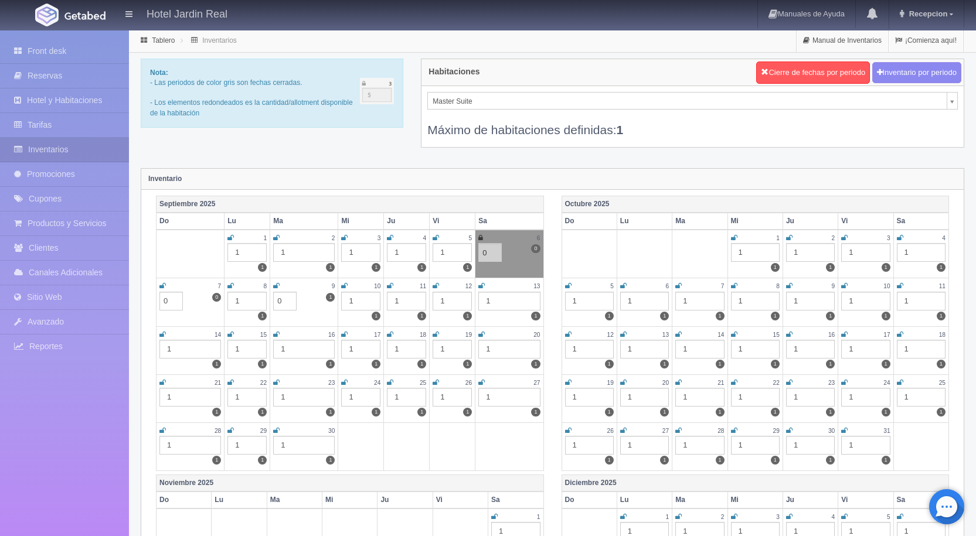
type input "0"
drag, startPoint x: 248, startPoint y: 298, endPoint x: 227, endPoint y: 298, distance: 21.1
click at [227, 298] on td "8 1 1" at bounding box center [247, 302] width 46 height 48
click at [249, 305] on div "1" at bounding box center [246, 301] width 39 height 19
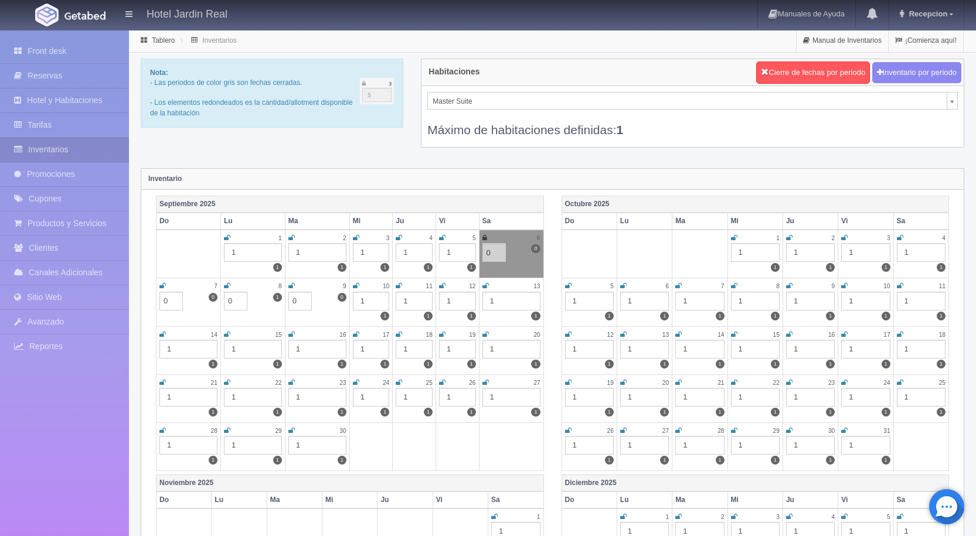
type input "0"
click at [553, 247] on div "[DATE] Do Lu Ma Mi Ju Vi Sa 1 1 1 2 1 1 3 1 1 4 1 1 5 1 1 6 1 1 7 1 1 8 1 1 9 1…" at bounding box center [755, 335] width 405 height 279
